Goal: Check status: Check status

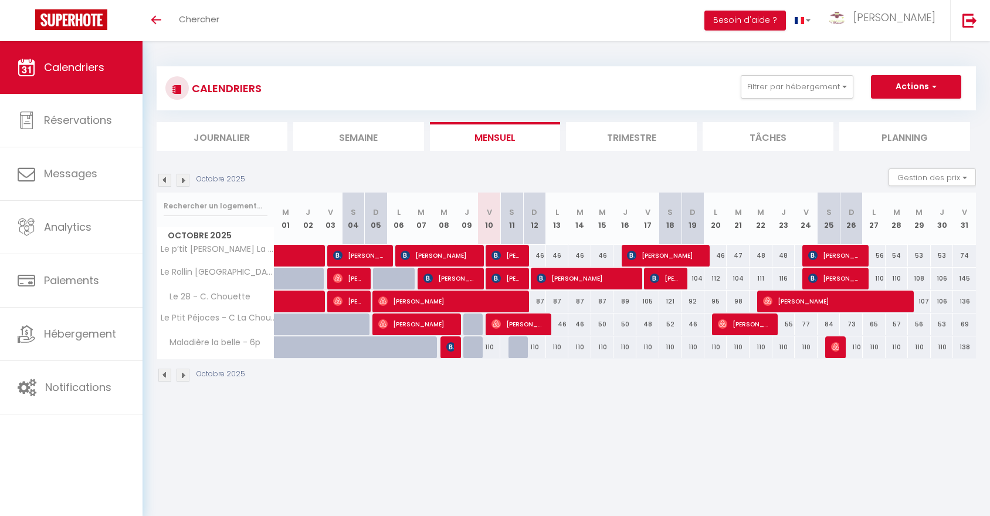
click at [624, 136] on li "Trimestre" at bounding box center [631, 136] width 131 height 29
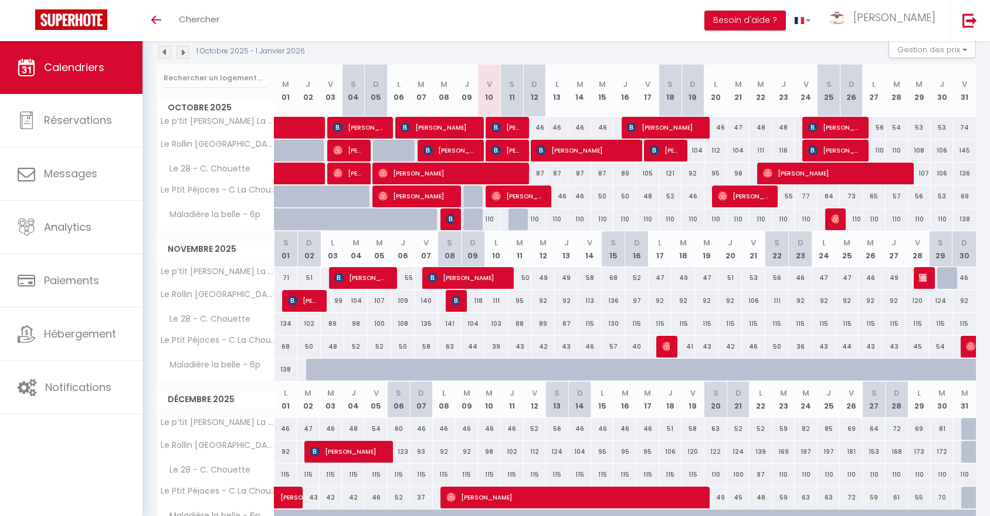
scroll to position [121, 0]
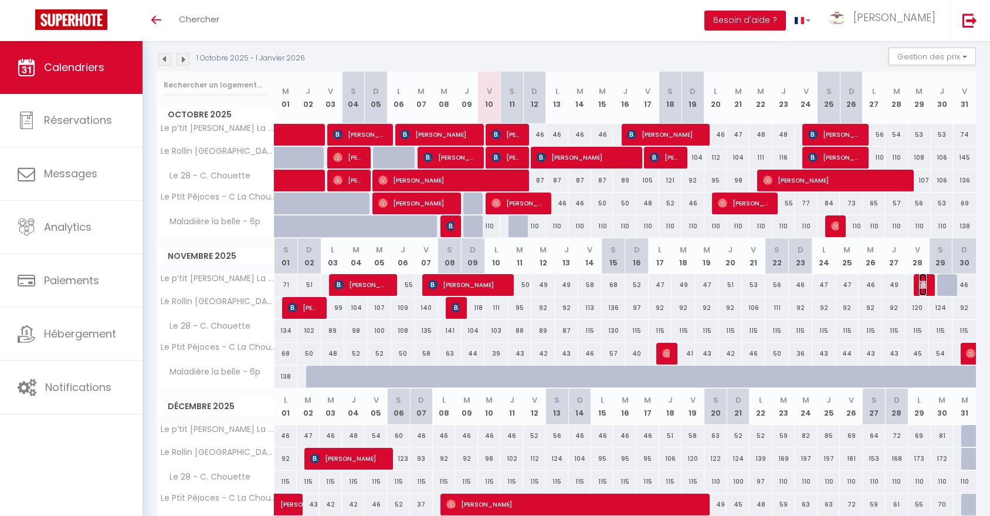
click at [926, 286] on img at bounding box center [923, 284] width 9 height 9
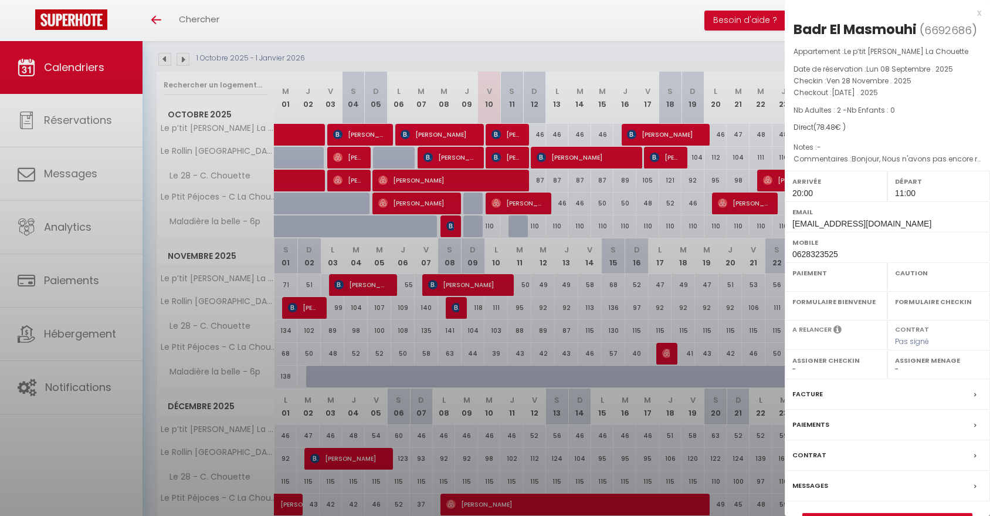
select select "OK"
select select "KO"
select select "1"
select select "0"
select select "1"
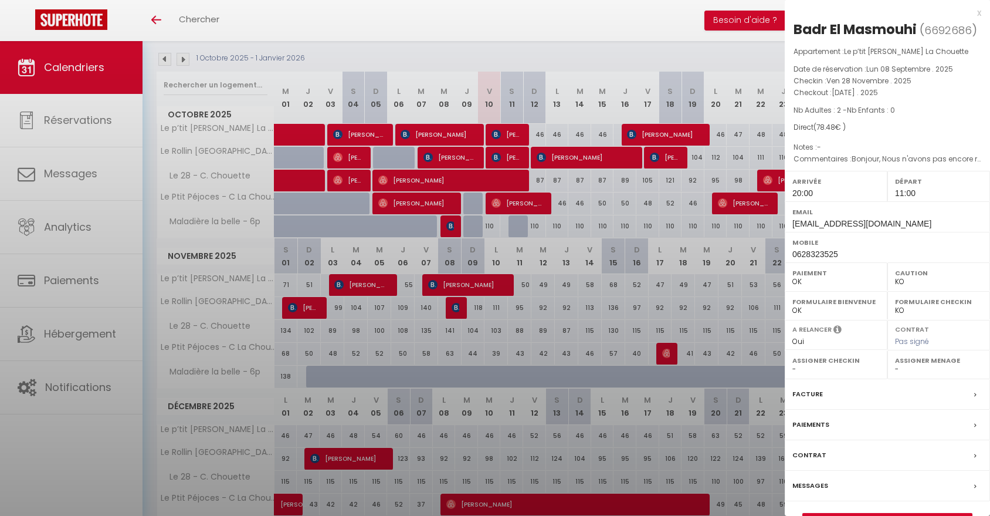
select select
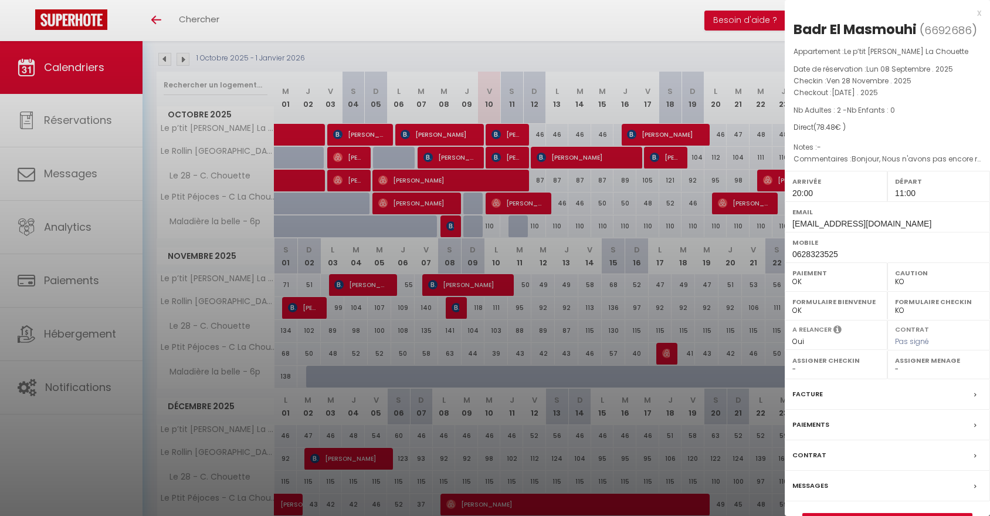
click at [979, 14] on div "x" at bounding box center [883, 13] width 197 height 14
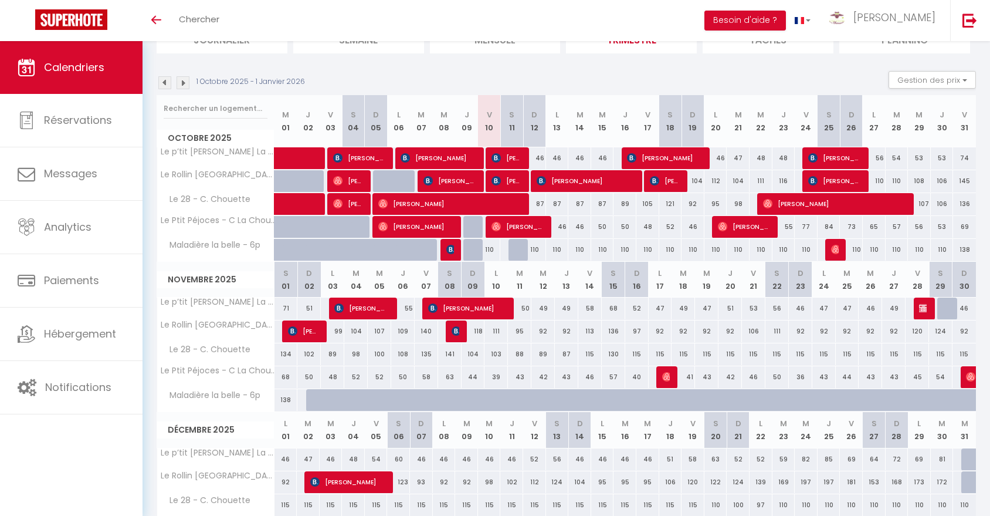
scroll to position [96, 0]
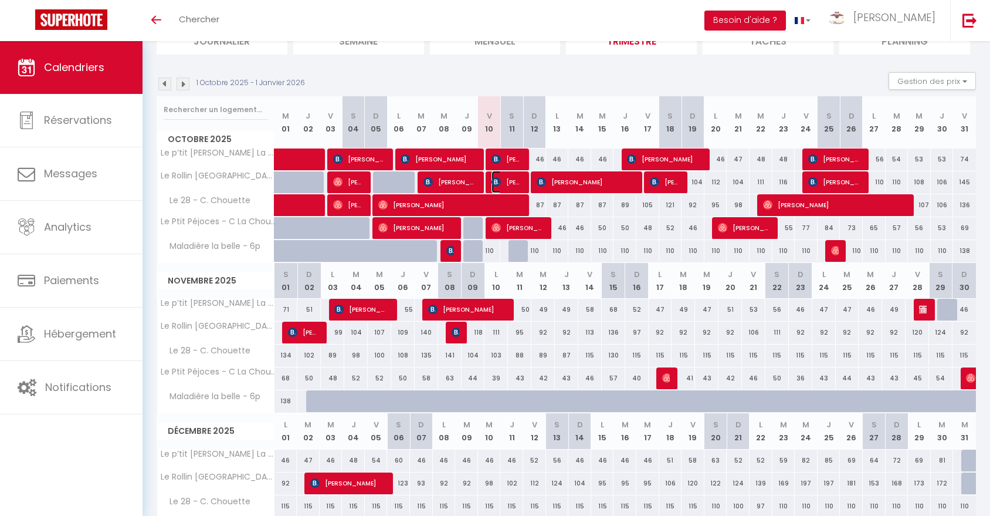
click at [518, 186] on span "[PERSON_NAME]" at bounding box center [507, 182] width 31 height 22
